Goal: Information Seeking & Learning: Learn about a topic

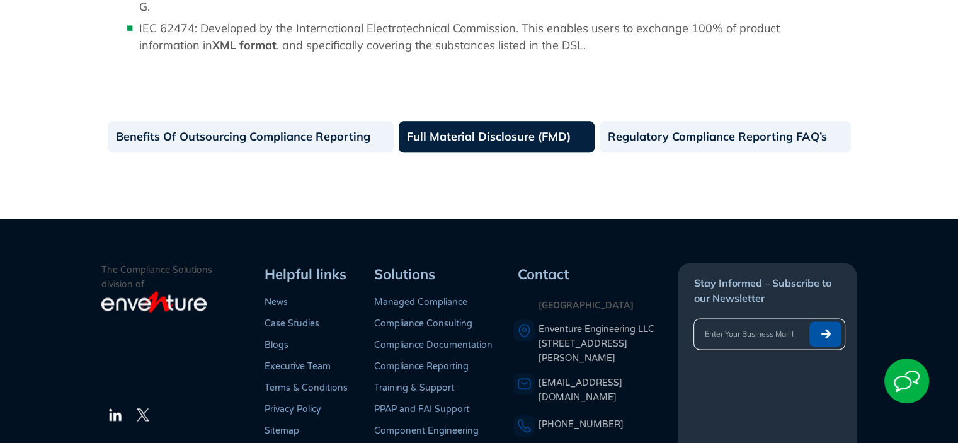
scroll to position [1511, 0]
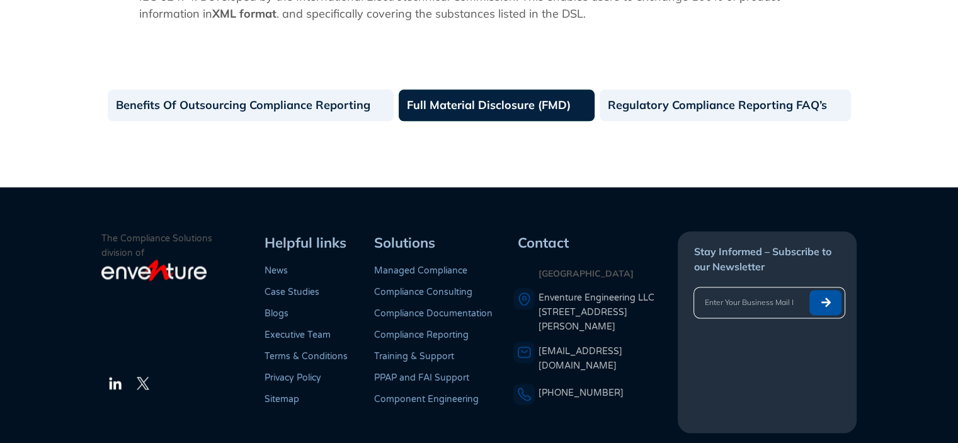
click at [471, 308] on link "Compliance Documentation" at bounding box center [433, 313] width 118 height 11
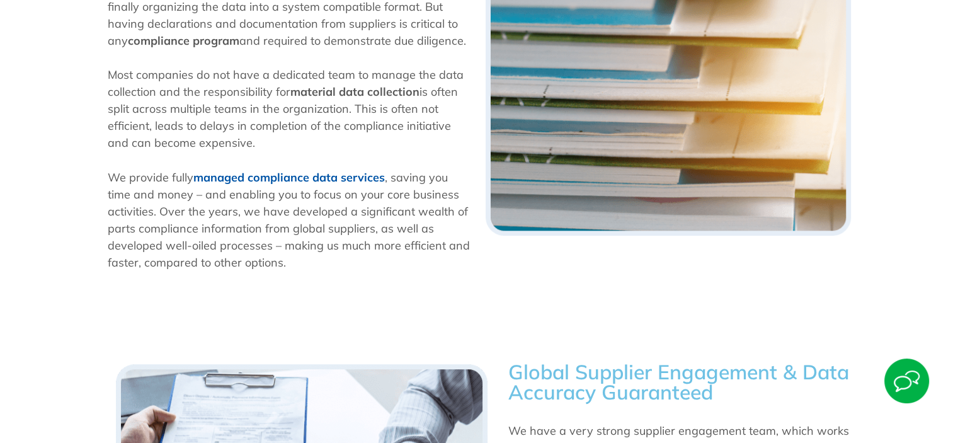
scroll to position [504, 0]
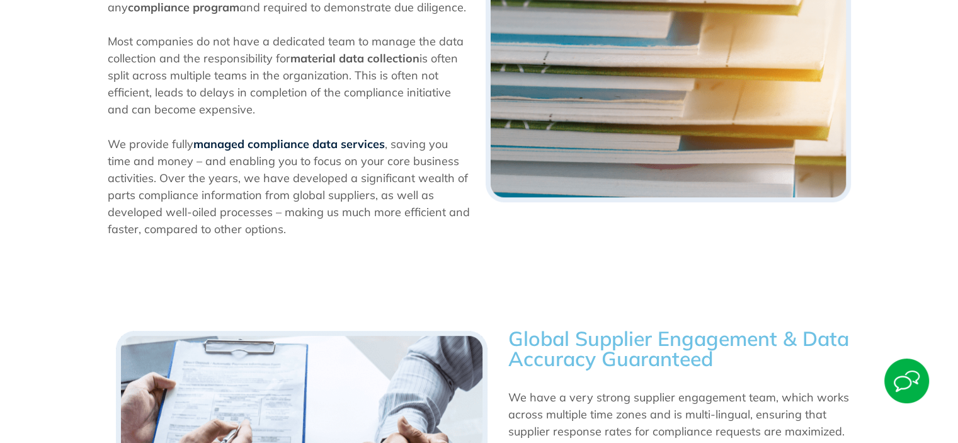
click at [328, 142] on b "managed compliance data services" at bounding box center [288, 144] width 191 height 14
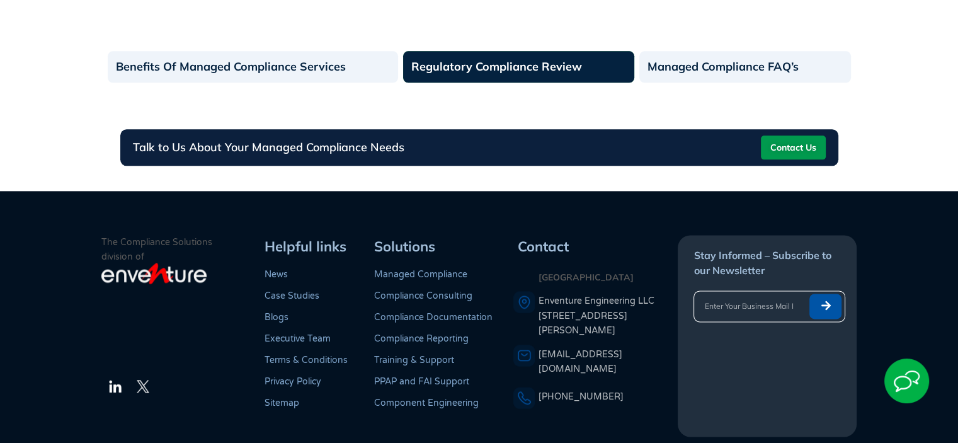
scroll to position [1686, 0]
